Goal: Book appointment/travel/reservation

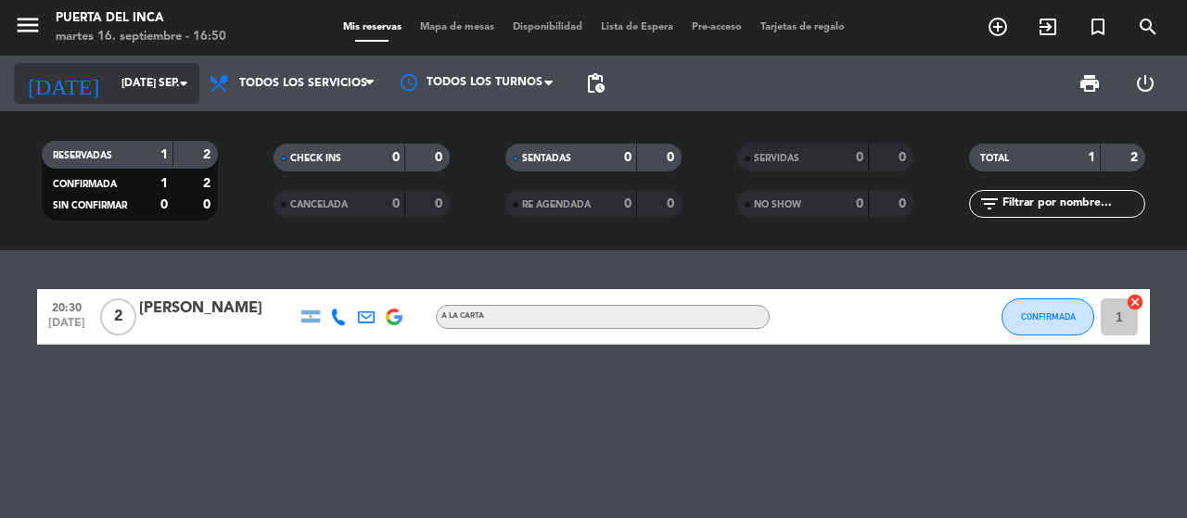
click at [177, 77] on icon "arrow_drop_down" at bounding box center [183, 83] width 22 height 22
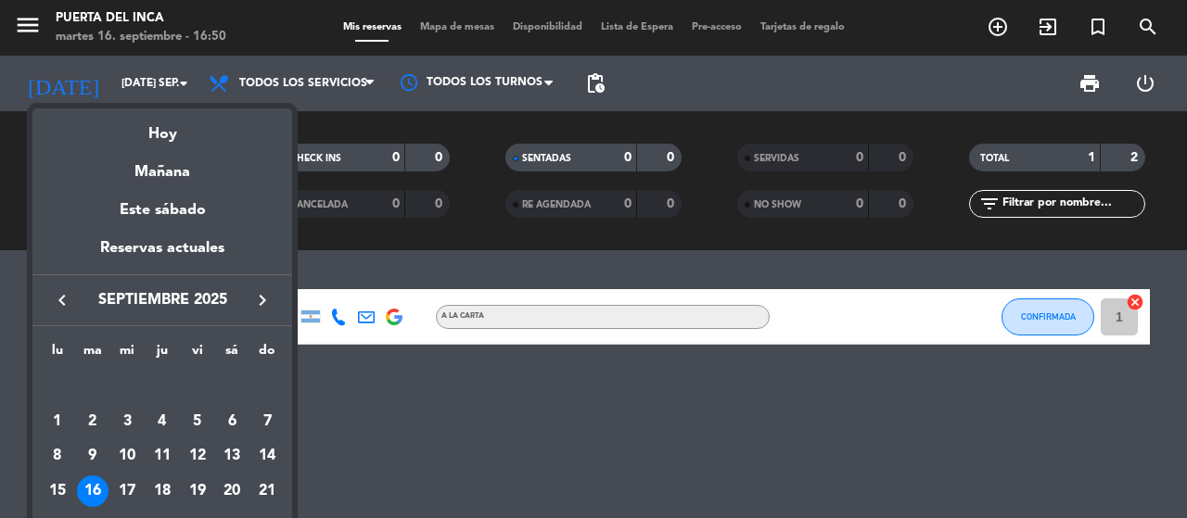
click at [209, 248] on div "Reservas actuales" at bounding box center [162, 255] width 260 height 38
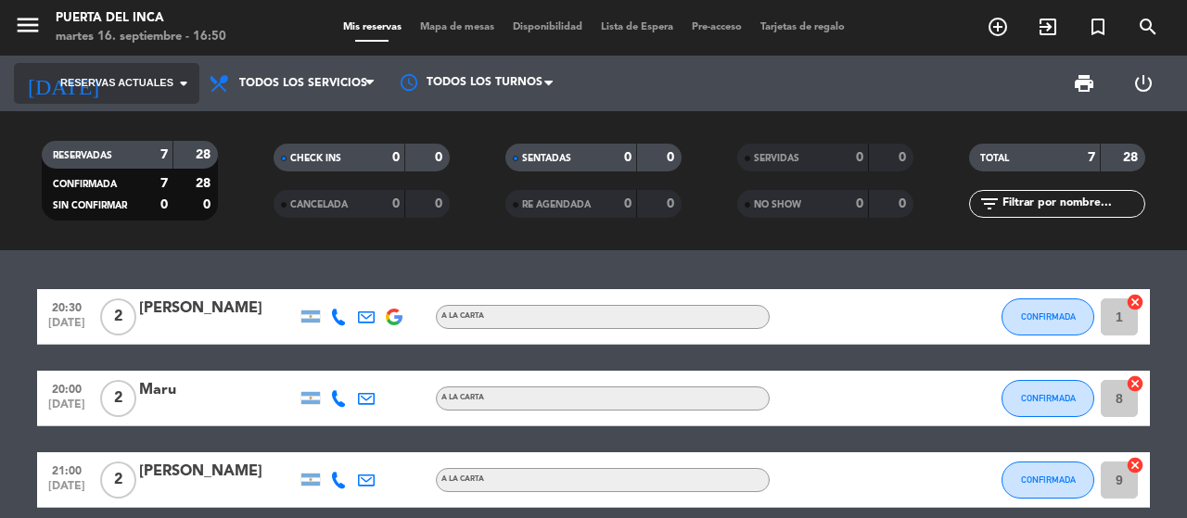
click at [194, 79] on icon "arrow_drop_down" at bounding box center [183, 83] width 22 height 22
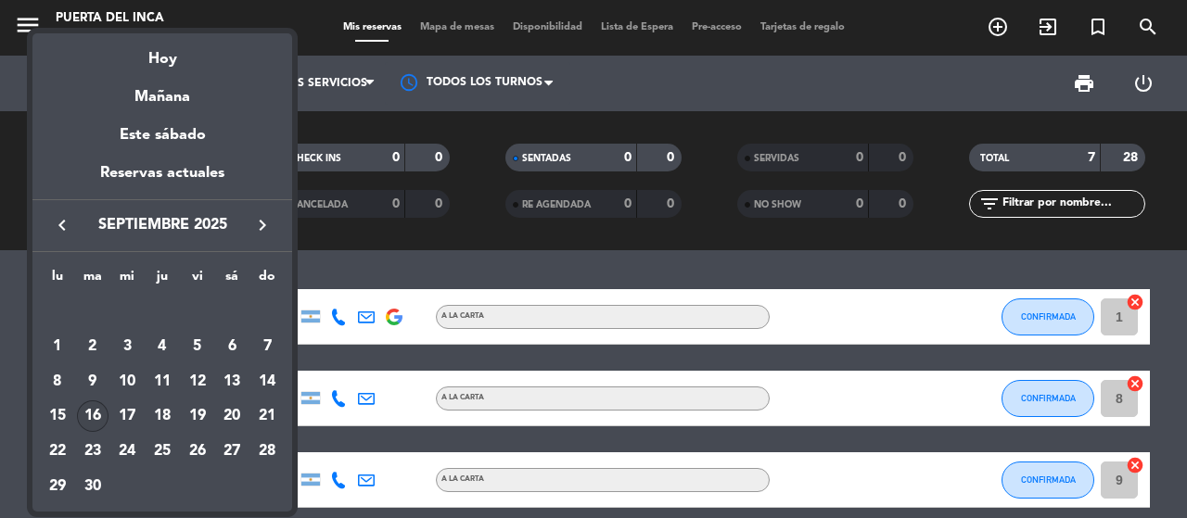
click at [319, 266] on div at bounding box center [593, 259] width 1187 height 518
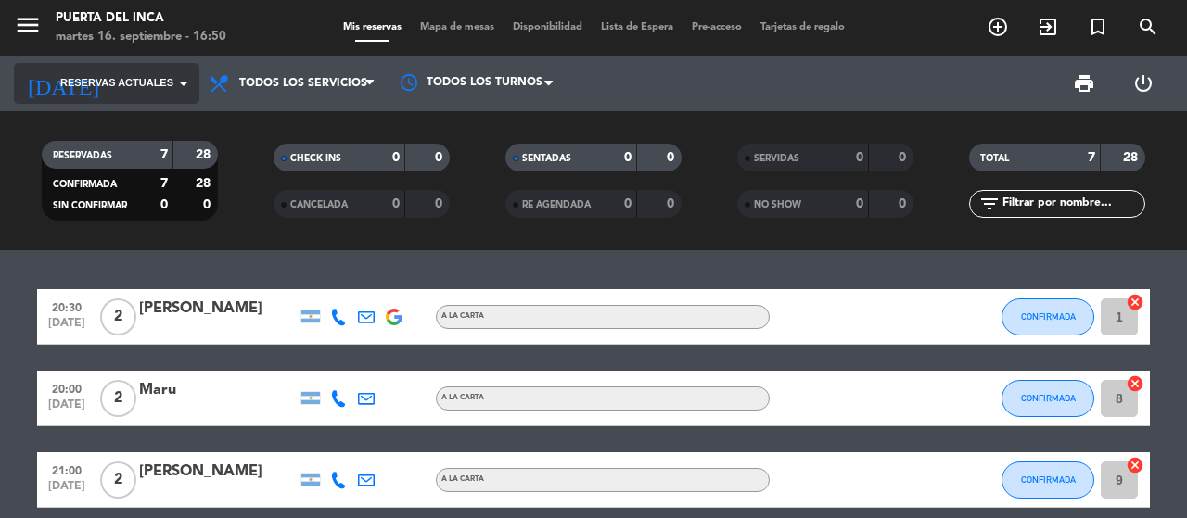
click at [183, 90] on icon "arrow_drop_down" at bounding box center [183, 83] width 22 height 22
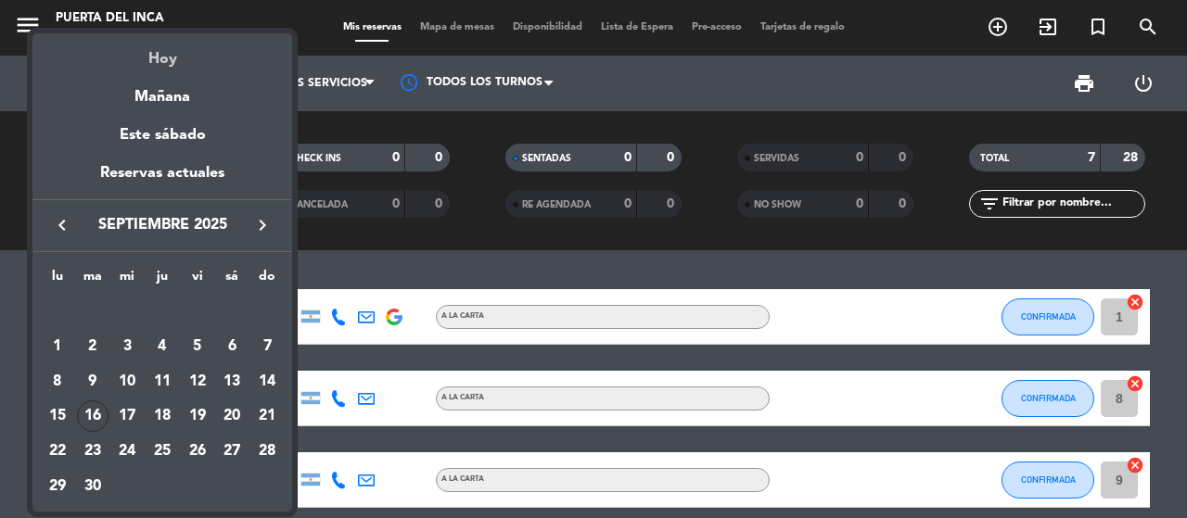
click at [174, 66] on div "Hoy" at bounding box center [162, 52] width 260 height 38
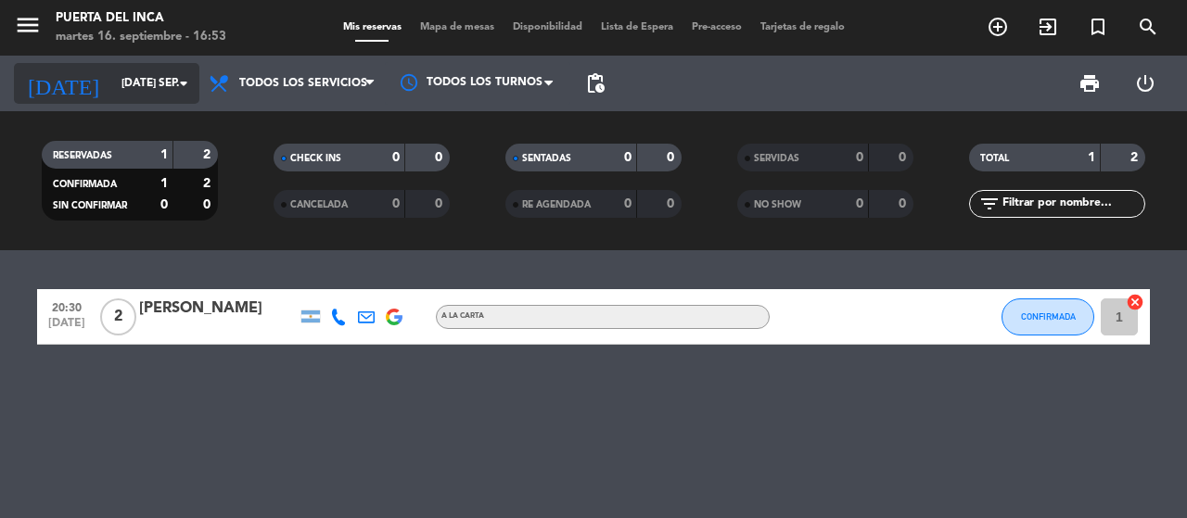
click at [160, 83] on input "[DATE] sep." at bounding box center [185, 84] width 147 height 32
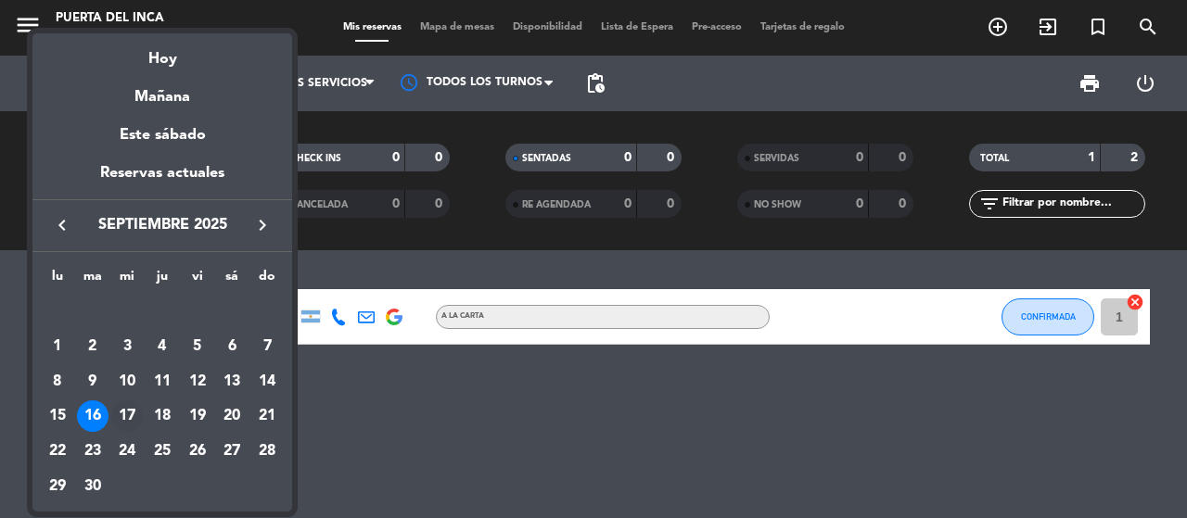
click at [130, 416] on div "17" at bounding box center [127, 417] width 32 height 32
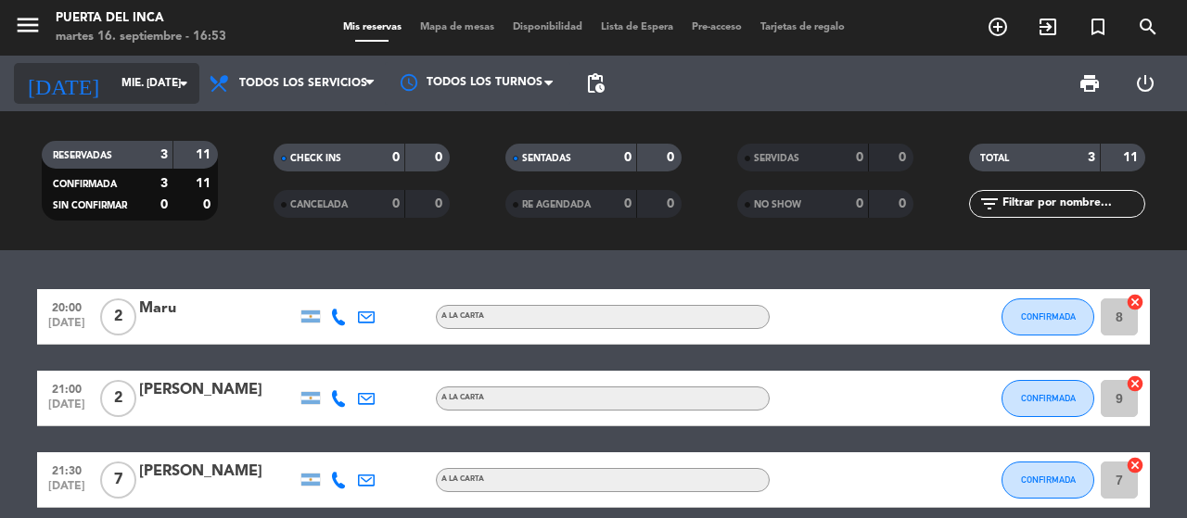
click at [118, 66] on div "[DATE] mié. [DATE] arrow_drop_down" at bounding box center [106, 83] width 185 height 41
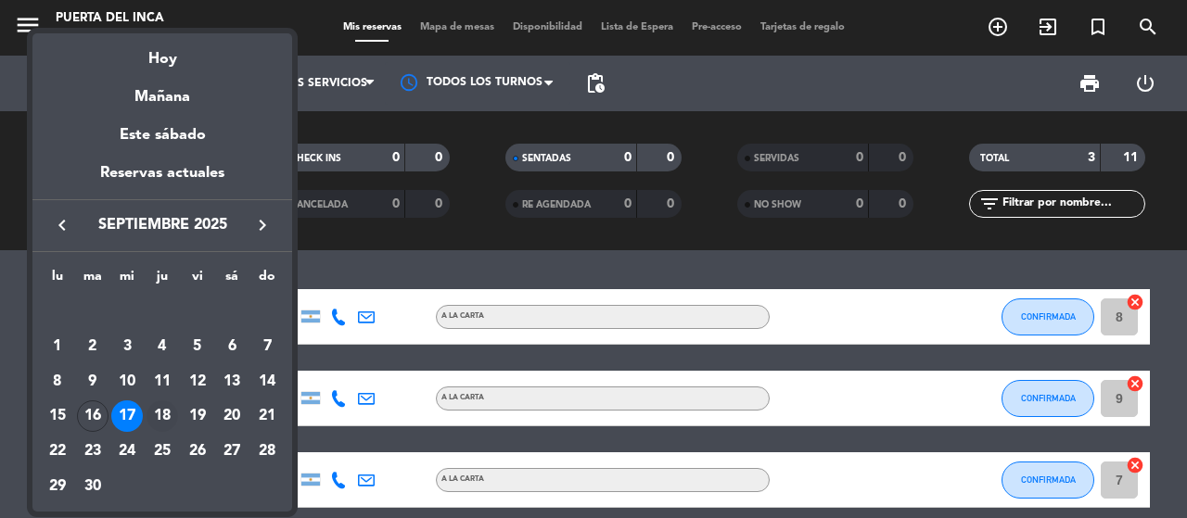
click at [163, 412] on div "18" at bounding box center [163, 417] width 32 height 32
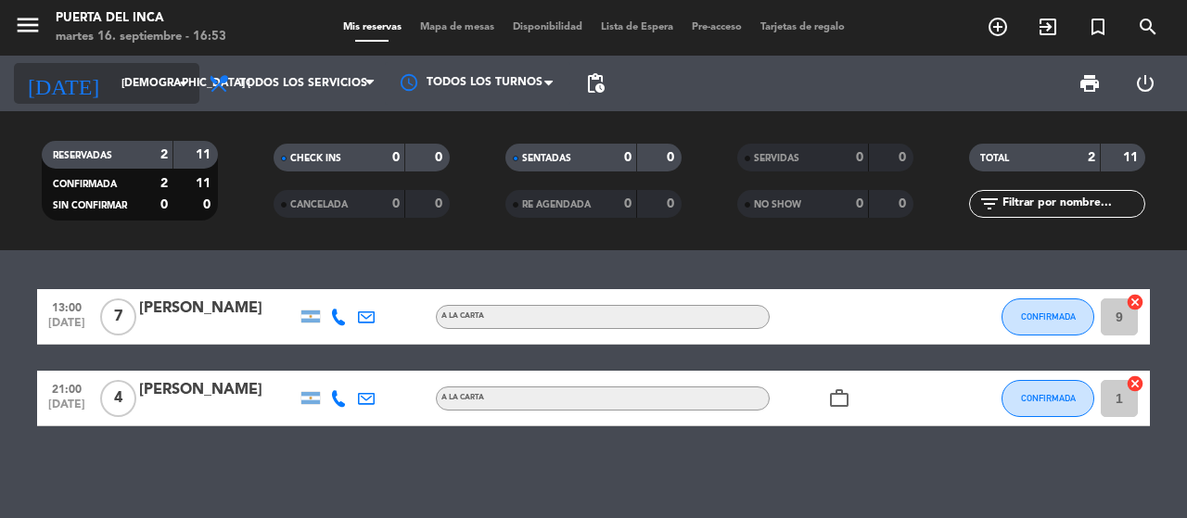
click at [129, 83] on input "[DEMOGRAPHIC_DATA] [DATE]" at bounding box center [185, 84] width 147 height 32
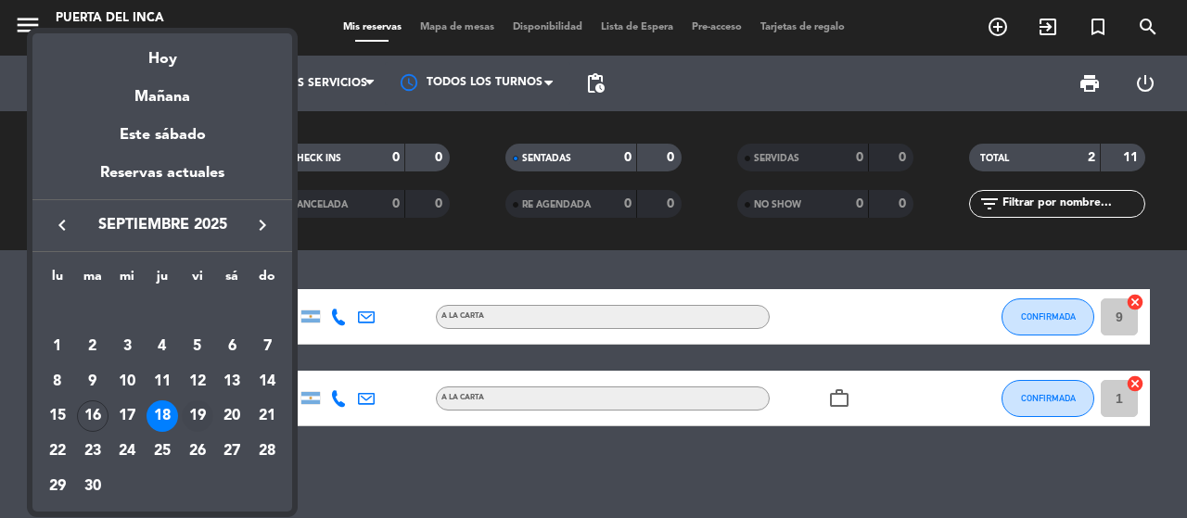
click at [200, 409] on div "19" at bounding box center [198, 417] width 32 height 32
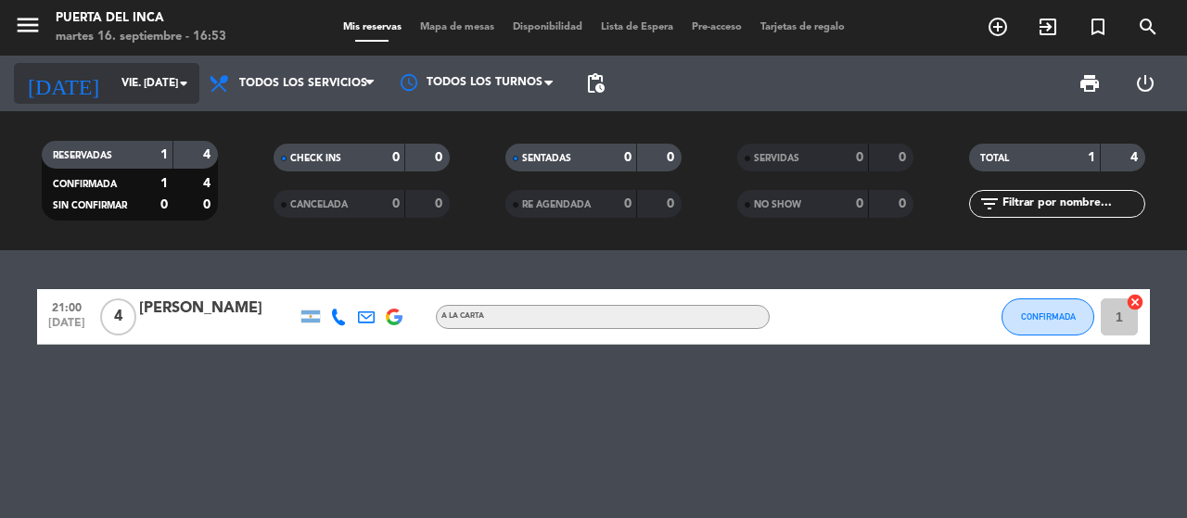
click at [147, 84] on input "vie. [DATE]" at bounding box center [185, 84] width 147 height 32
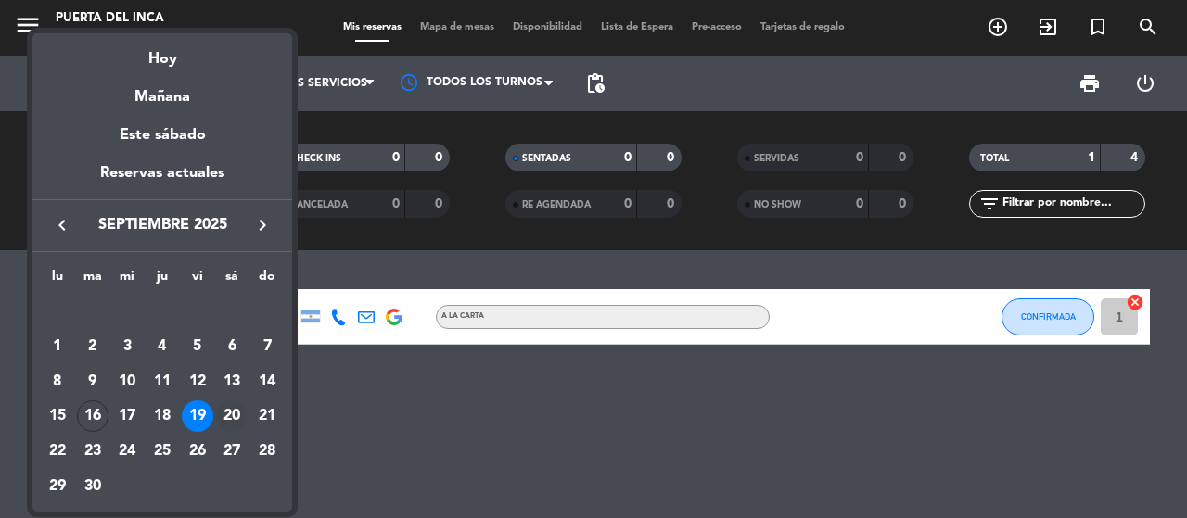
click at [231, 407] on div "20" at bounding box center [232, 417] width 32 height 32
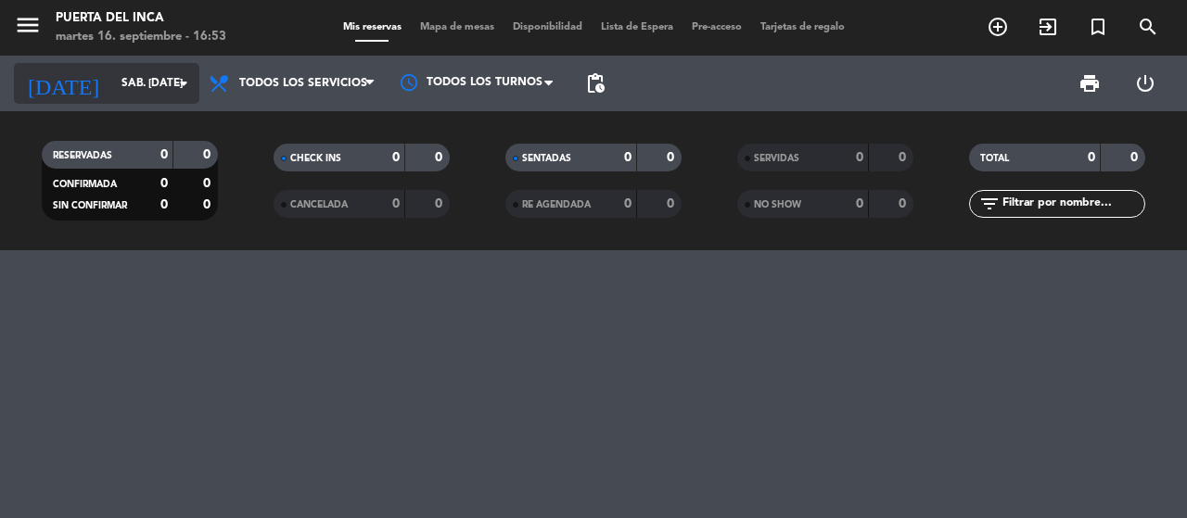
click at [174, 84] on icon "arrow_drop_down" at bounding box center [183, 83] width 22 height 22
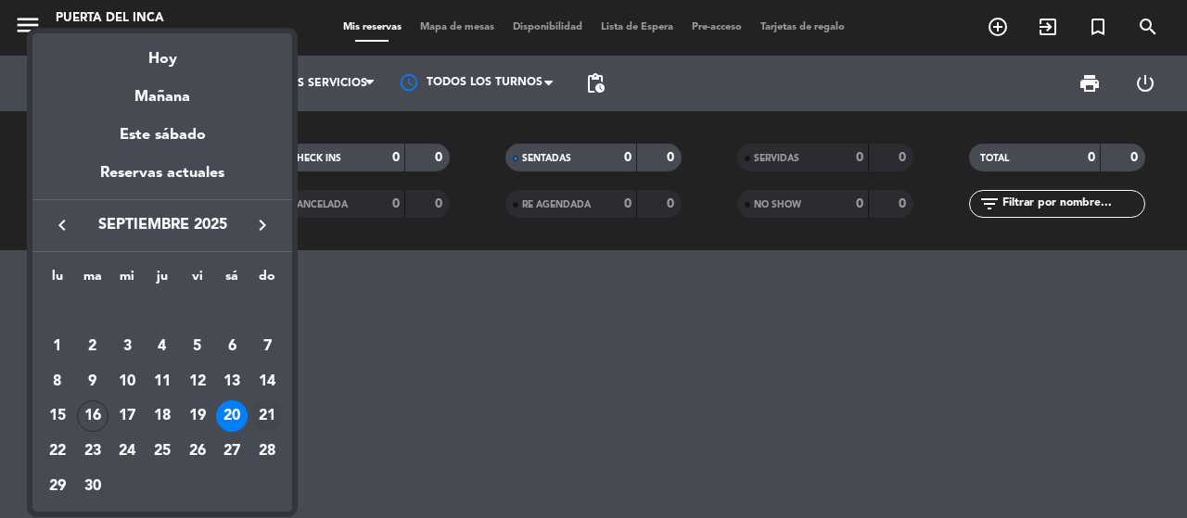
click at [263, 418] on div "21" at bounding box center [267, 417] width 32 height 32
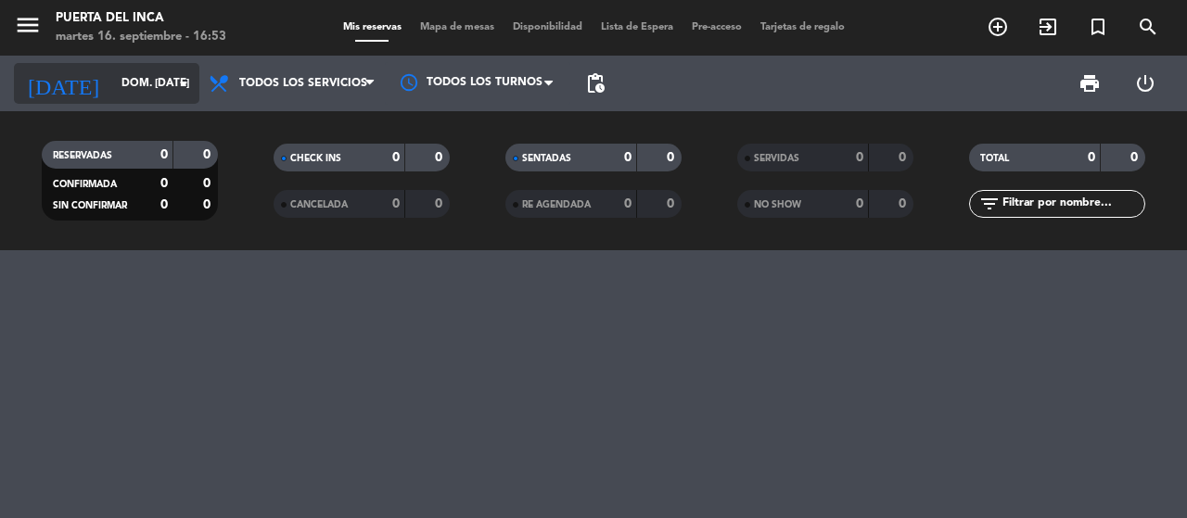
click at [145, 79] on input "dom. [DATE]" at bounding box center [185, 84] width 147 height 32
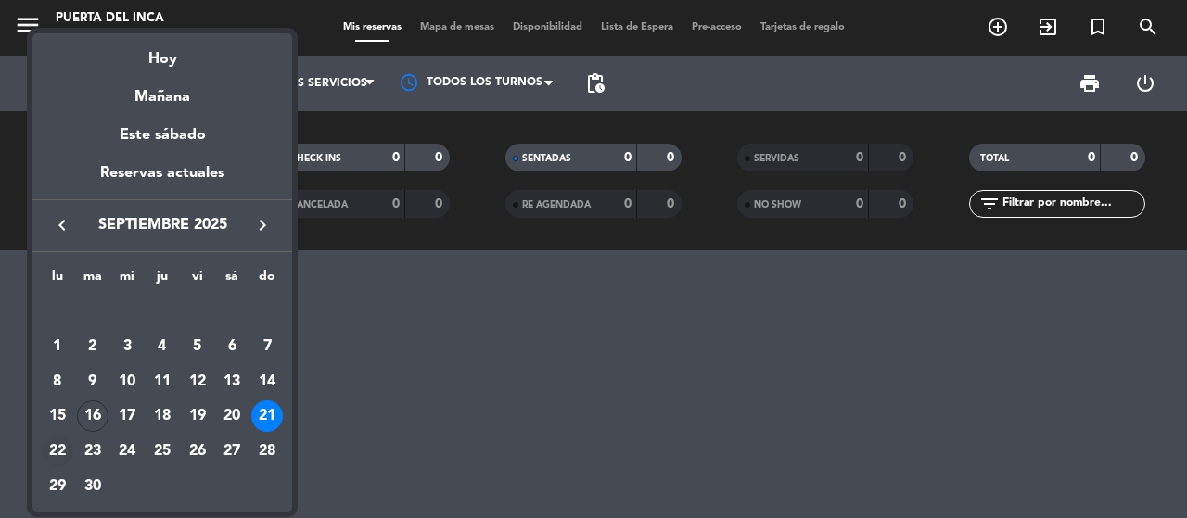
click at [59, 450] on div "22" at bounding box center [58, 452] width 32 height 32
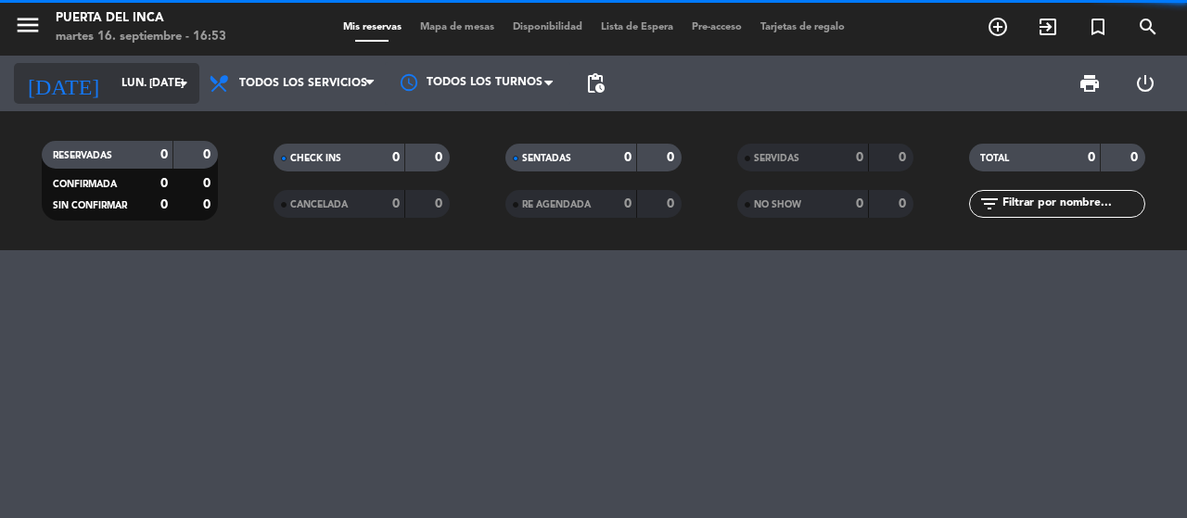
click at [112, 71] on input "lun. [DATE]" at bounding box center [185, 84] width 147 height 32
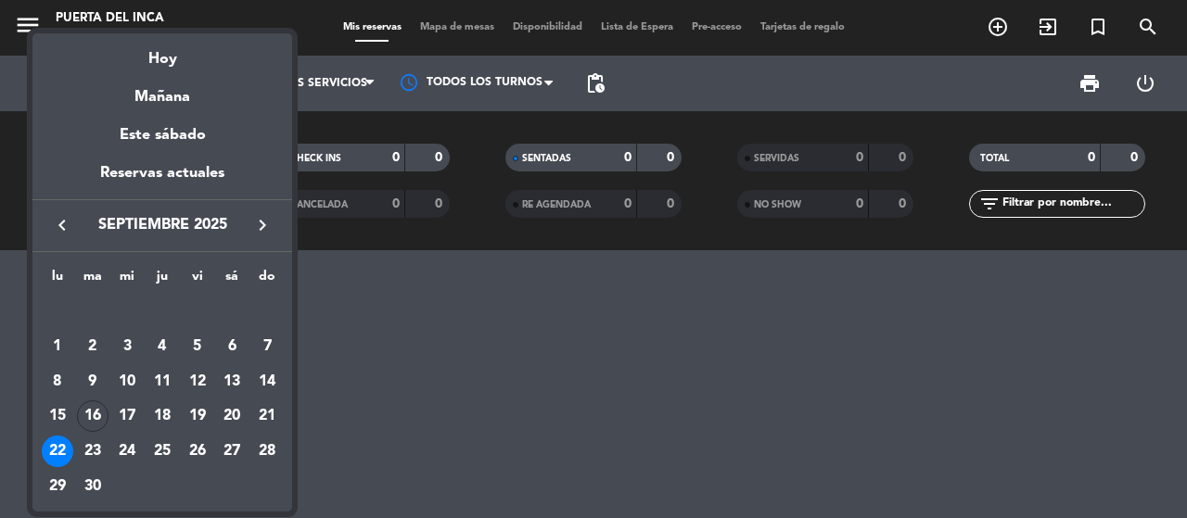
click at [86, 440] on div "23" at bounding box center [93, 452] width 32 height 32
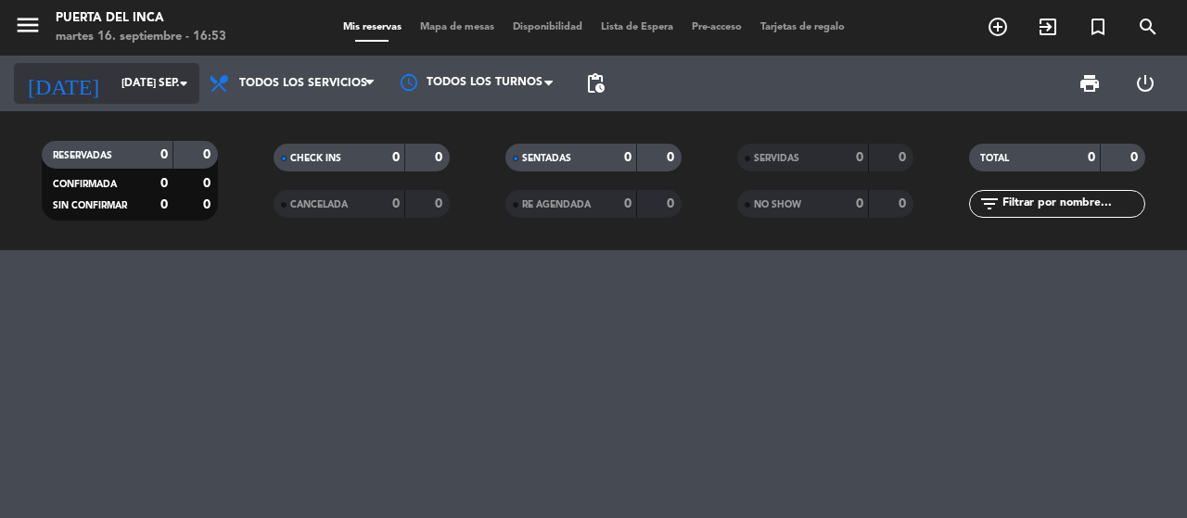
click at [154, 84] on input "[DATE] sep." at bounding box center [185, 84] width 147 height 32
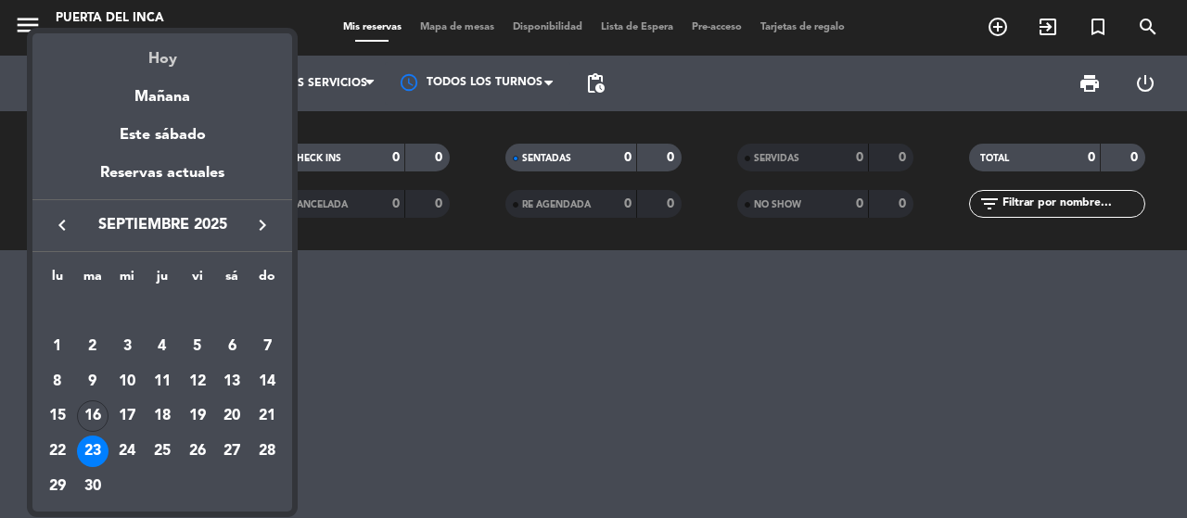
click at [178, 65] on div "Hoy" at bounding box center [162, 52] width 260 height 38
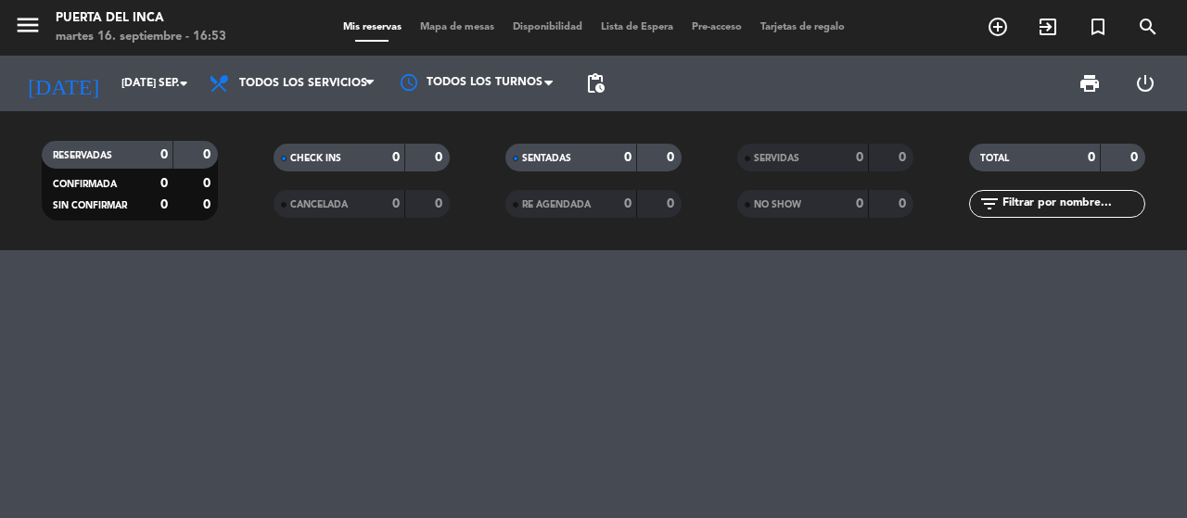
type input "[DATE] sep."
